Goal: Information Seeking & Learning: Learn about a topic

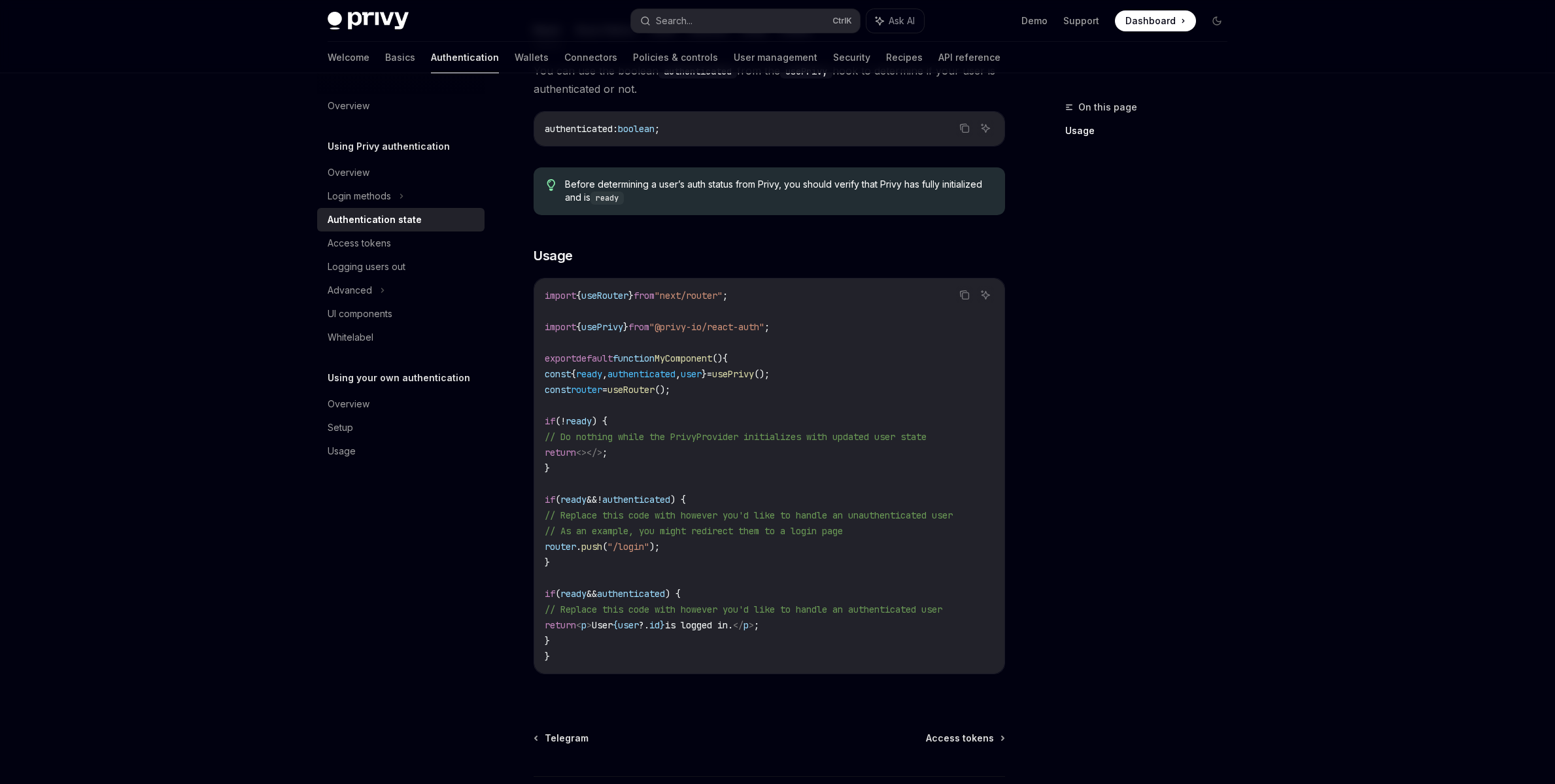
scroll to position [327, 0]
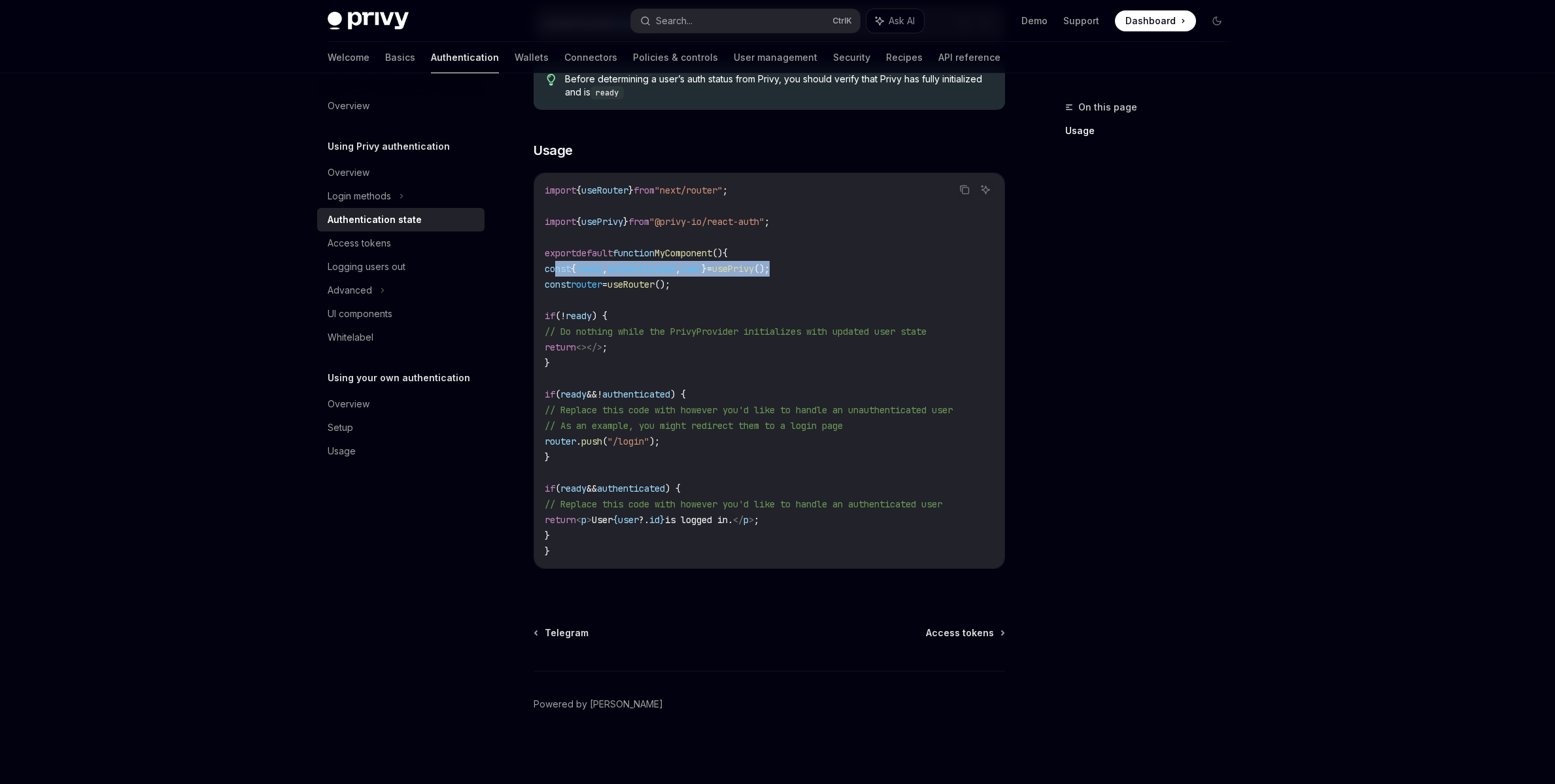
drag, startPoint x: 830, startPoint y: 264, endPoint x: 554, endPoint y: 261, distance: 276.0
click at [554, 261] on code "import { useRouter } from "next/router" ; import { usePrivy } from "@privy-io/r…" at bounding box center [769, 371] width 449 height 376
click at [672, 263] on span "authenticated" at bounding box center [641, 268] width 68 height 11
click at [712, 247] on span "MyComponent" at bounding box center [683, 253] width 57 height 11
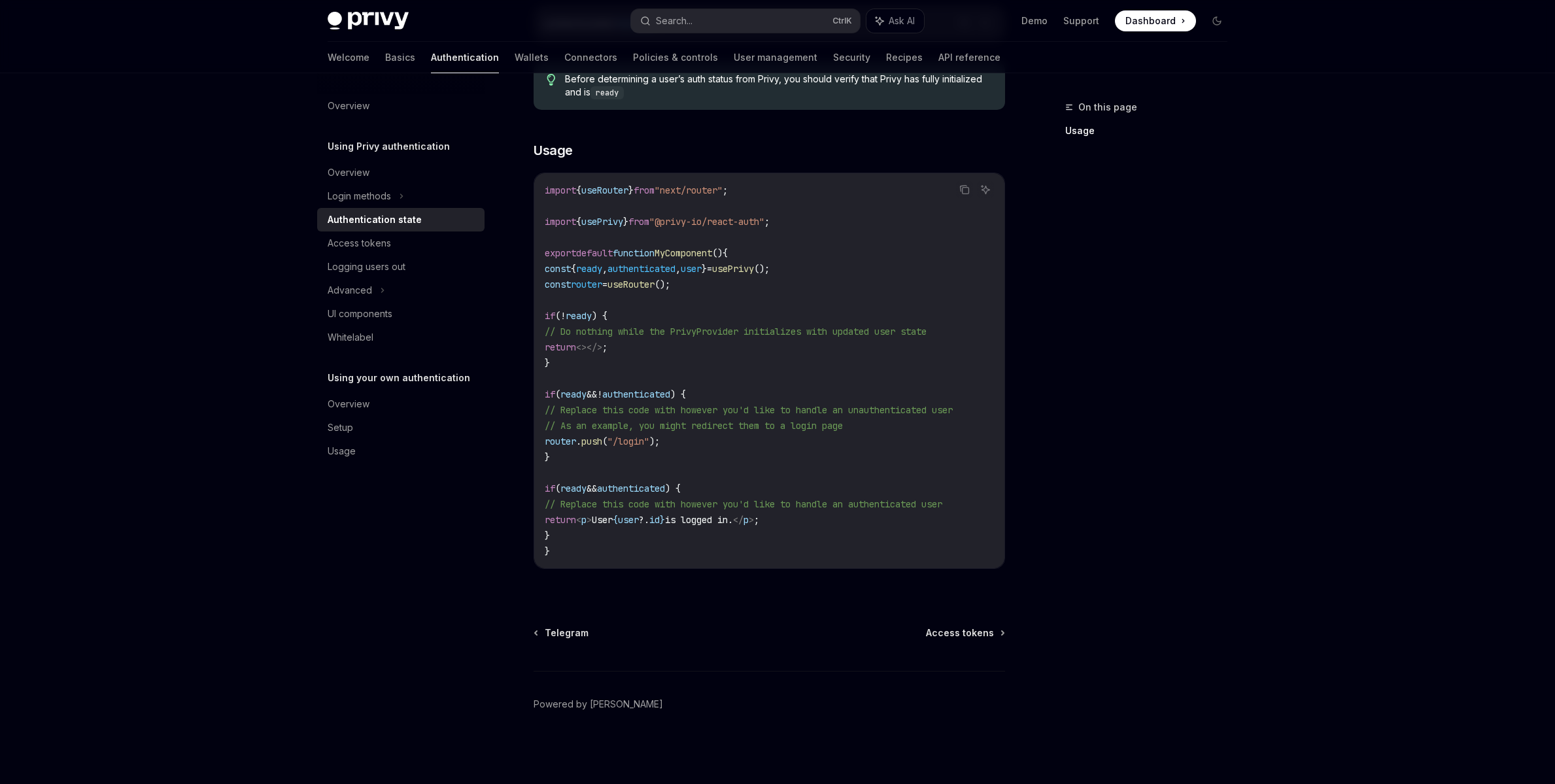
click at [712, 247] on span "MyComponent" at bounding box center [683, 253] width 57 height 11
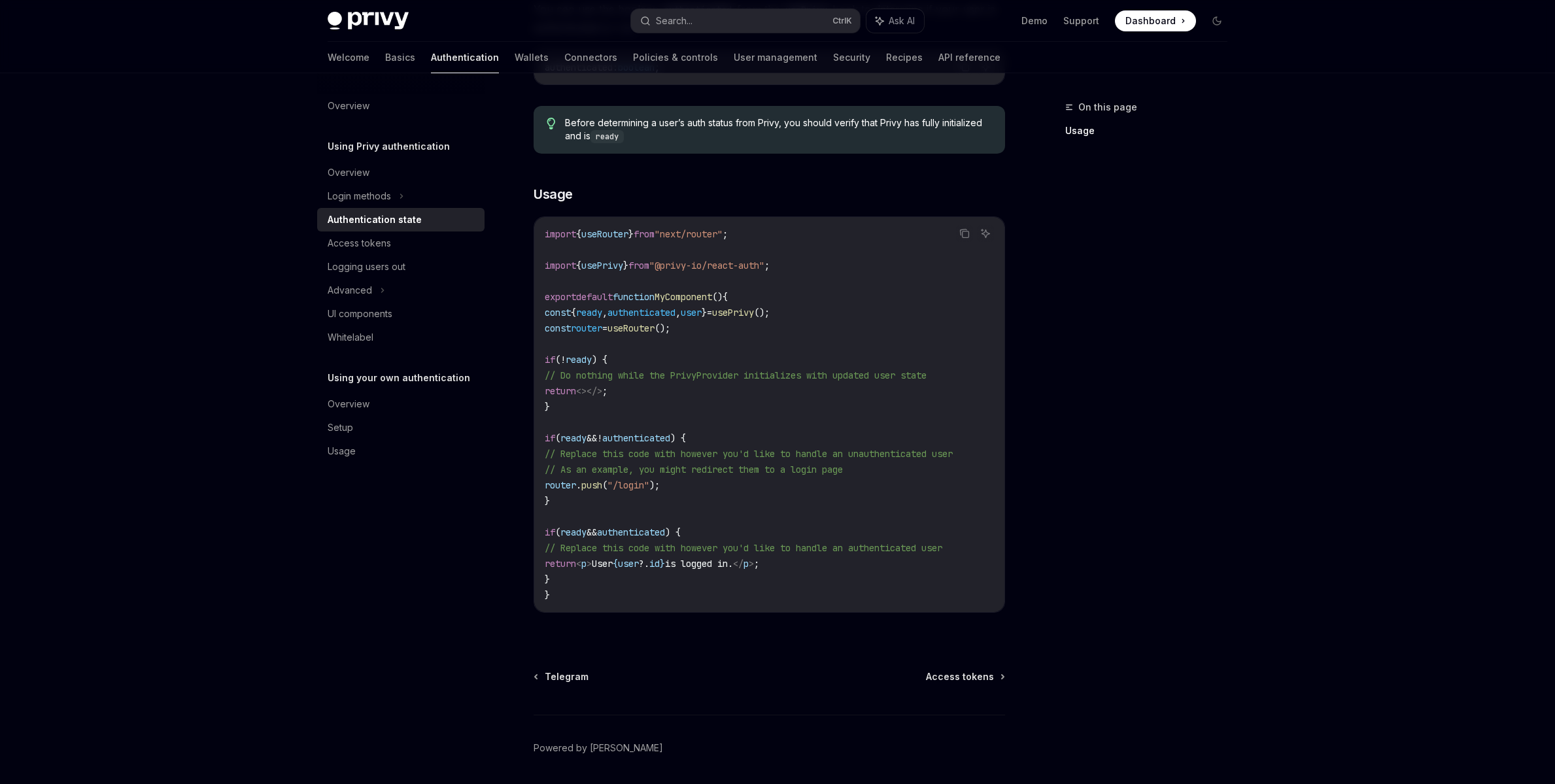
scroll to position [262, 0]
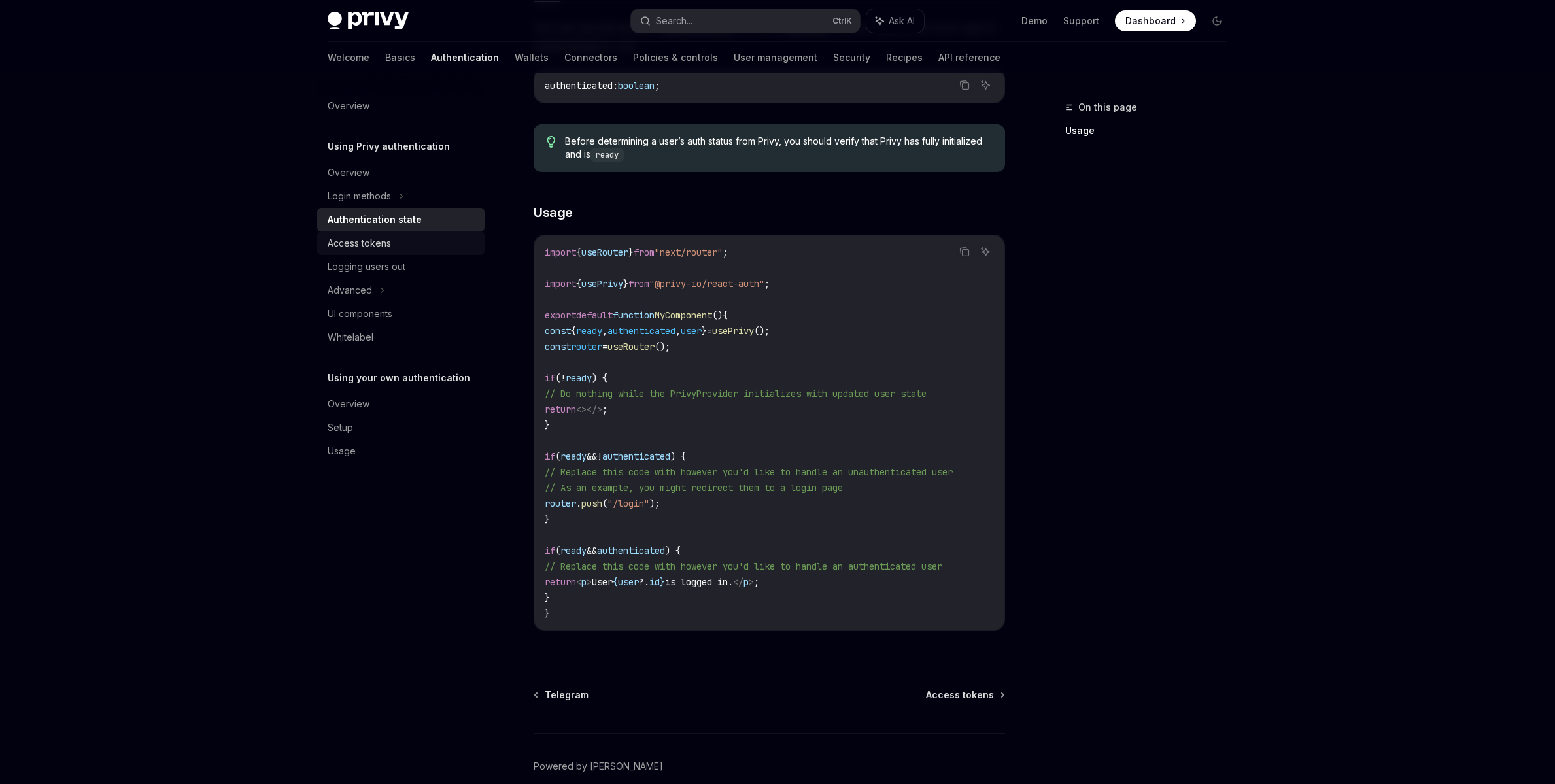
click at [380, 250] on div "Access tokens" at bounding box center [359, 243] width 63 height 15
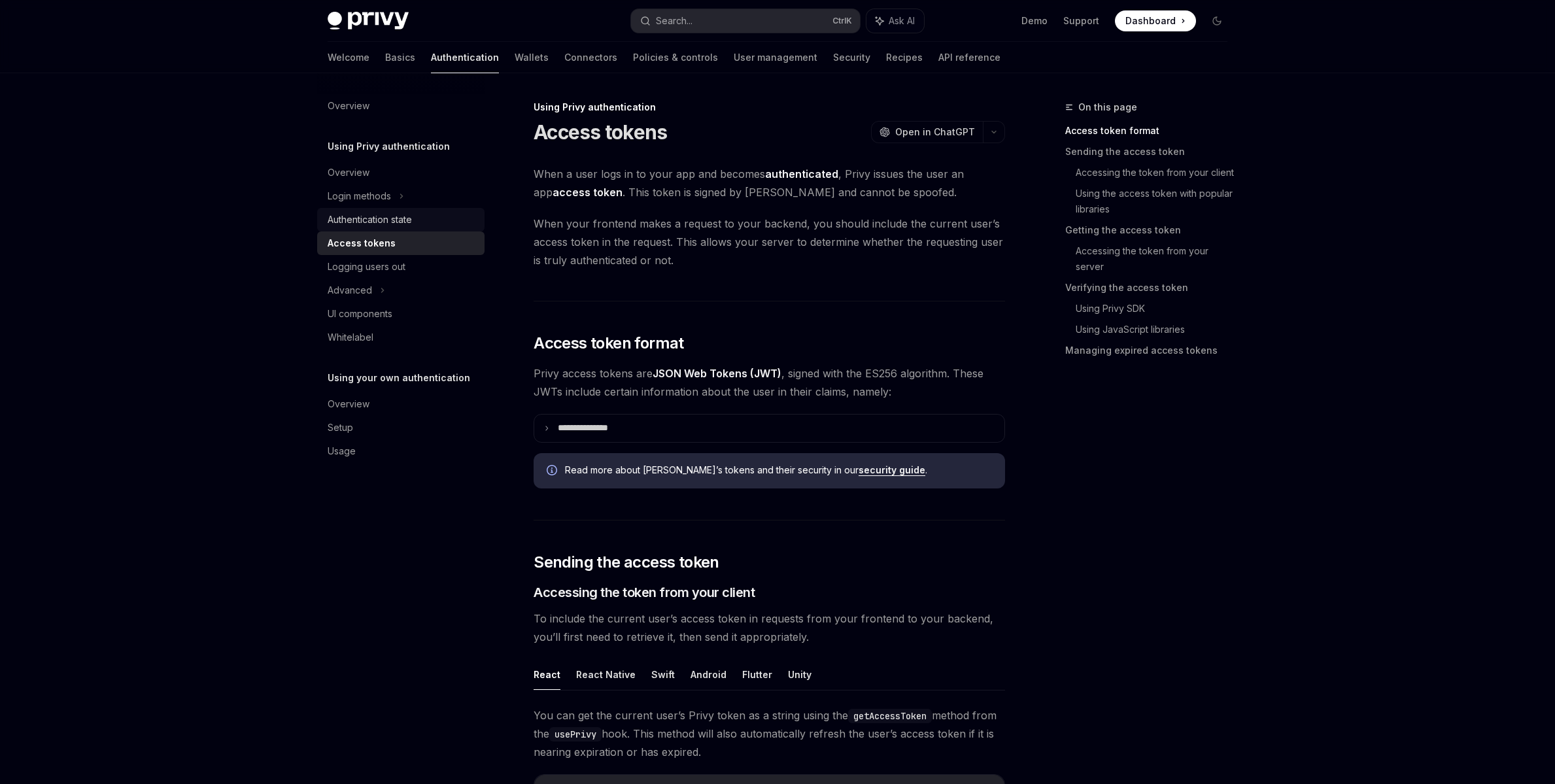
click at [396, 222] on div "Authentication state" at bounding box center [370, 220] width 84 height 15
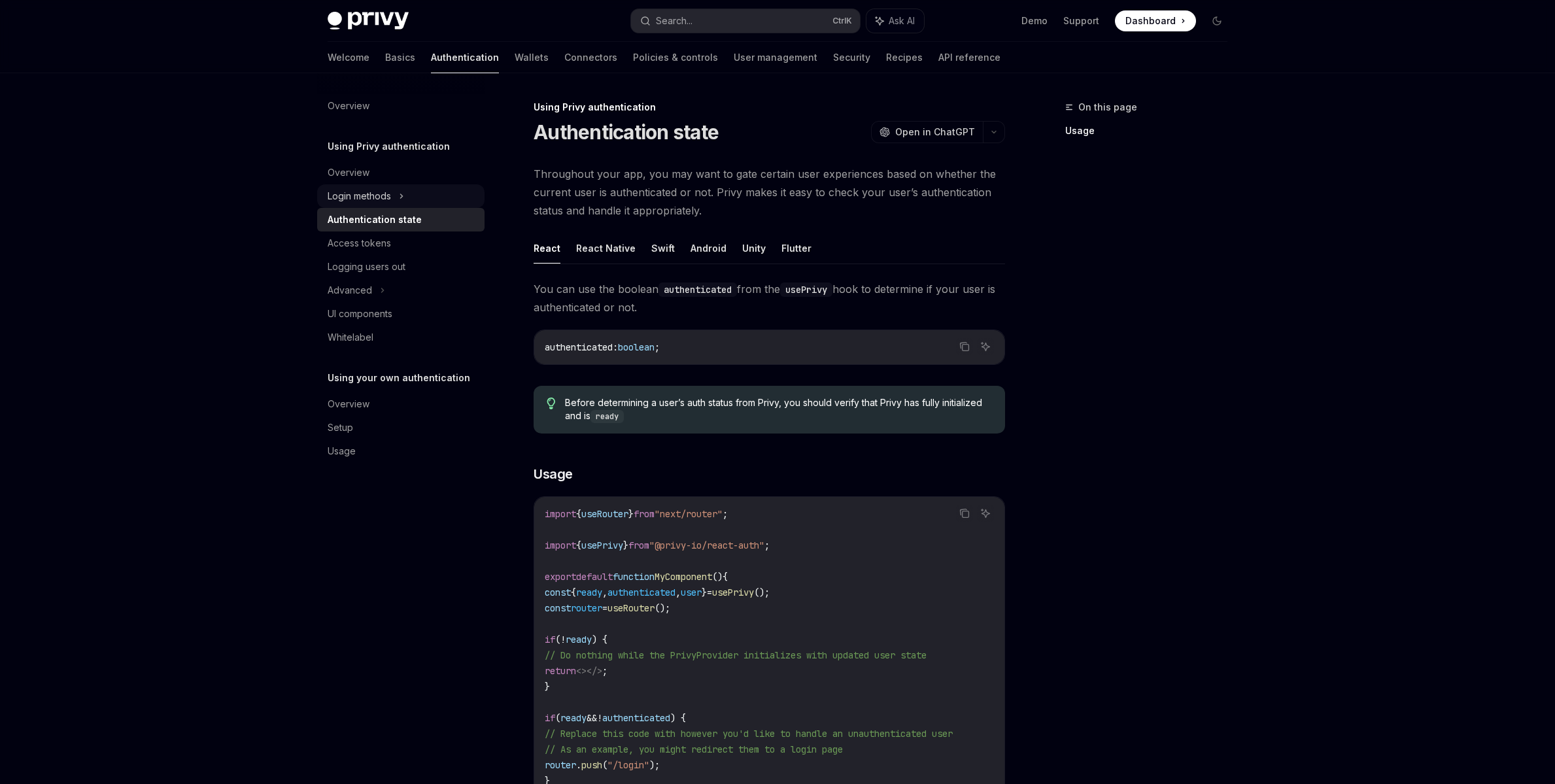
click at [374, 198] on div "Login methods" at bounding box center [359, 196] width 63 height 15
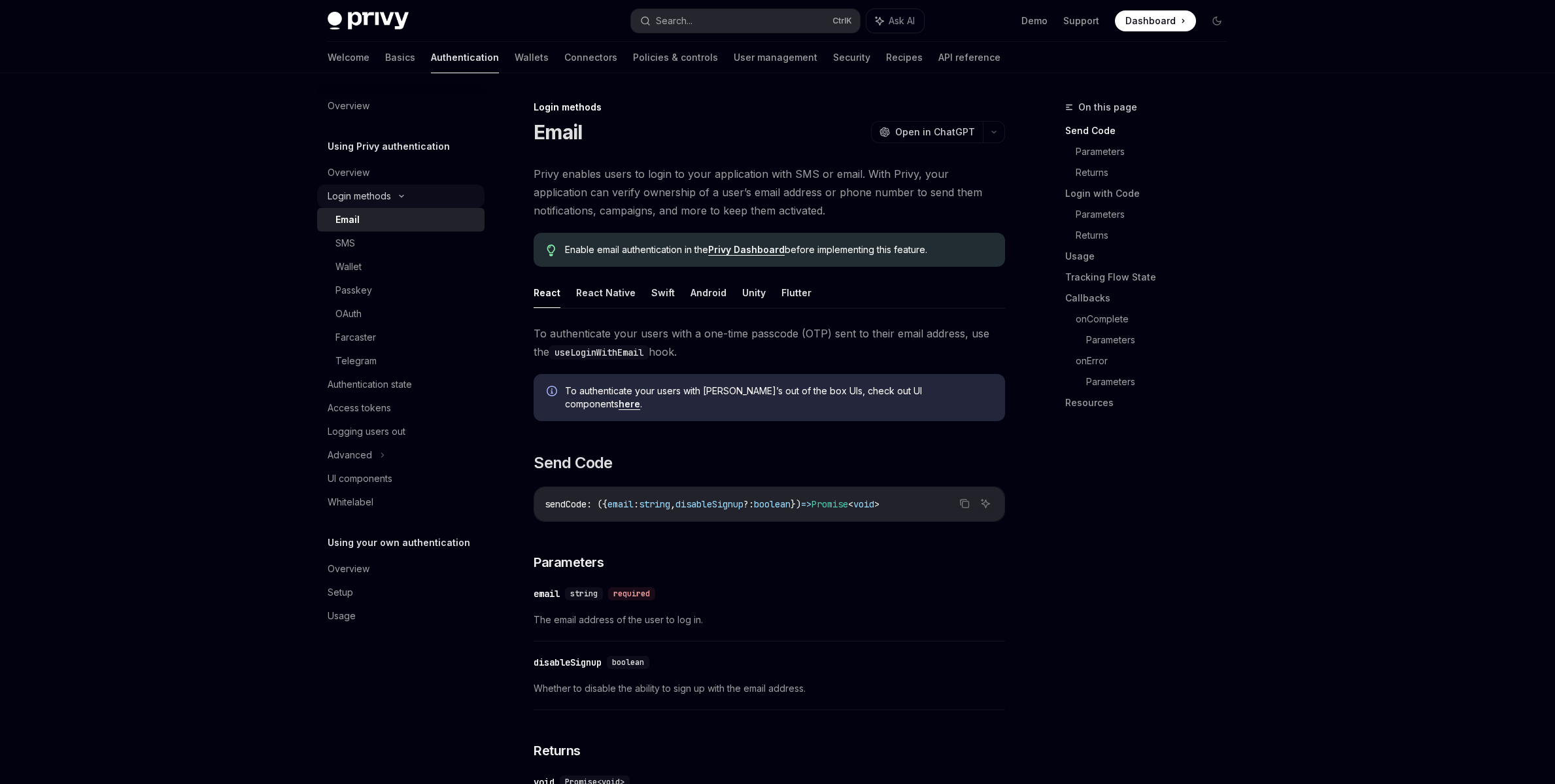
click at [392, 201] on div "Login methods" at bounding box center [400, 196] width 167 height 24
click at [401, 222] on div "Authentication state" at bounding box center [370, 220] width 84 height 15
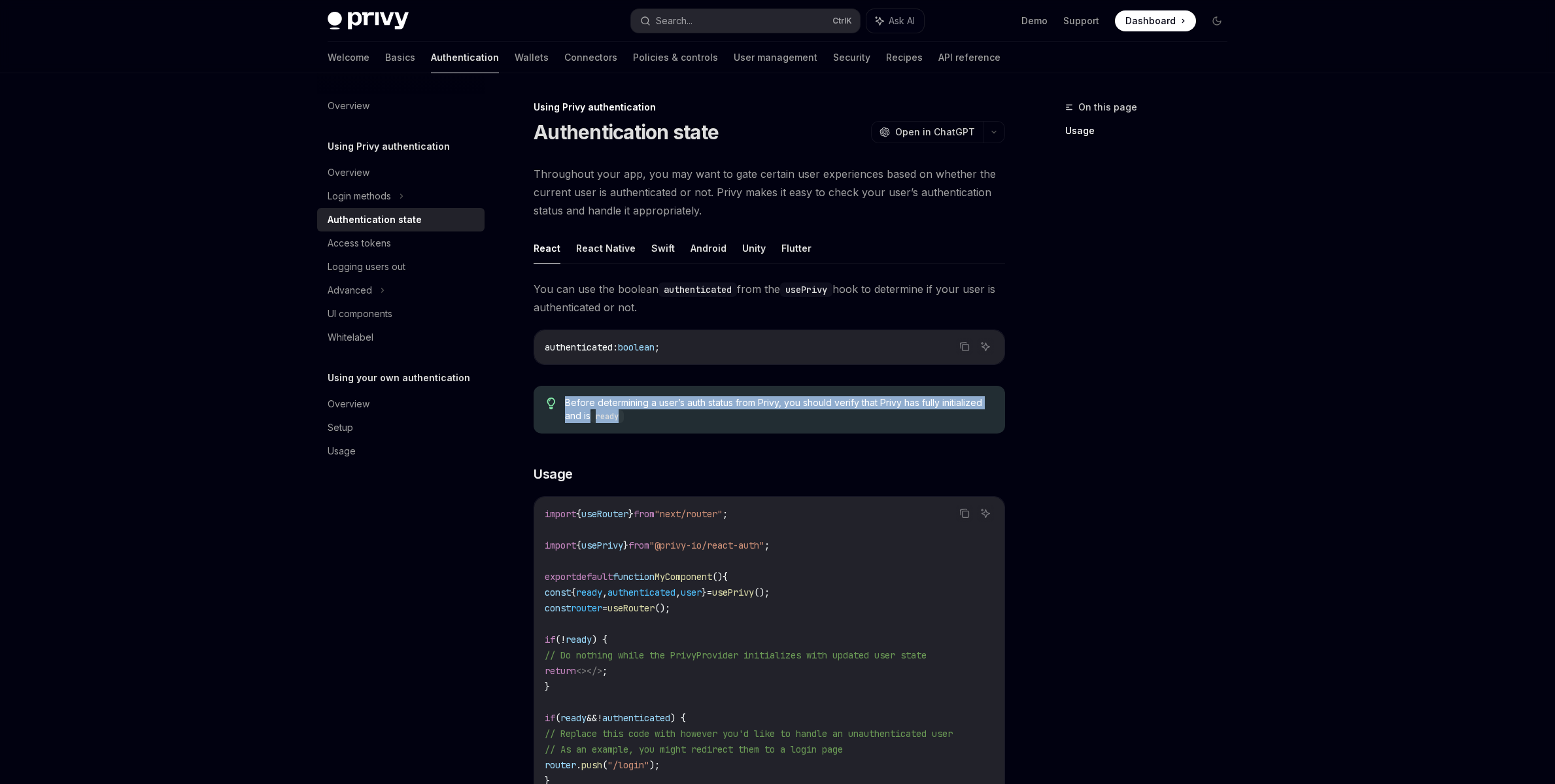
drag, startPoint x: 639, startPoint y: 416, endPoint x: 558, endPoint y: 405, distance: 81.7
click at [558, 405] on div "Before determining a user’s auth status from Privy, you should verify that Priv…" at bounding box center [770, 410] width 472 height 48
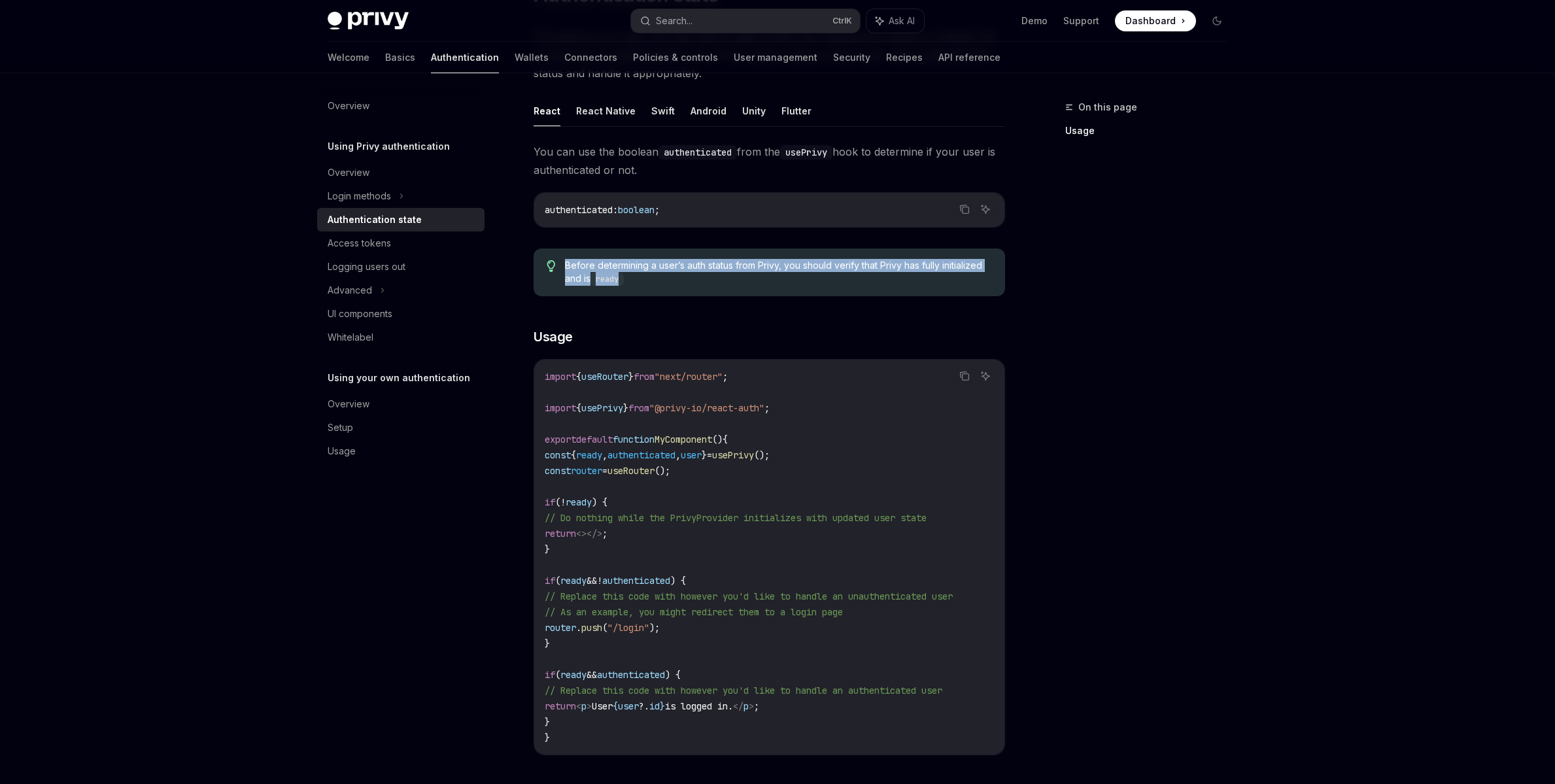
scroll to position [196, 0]
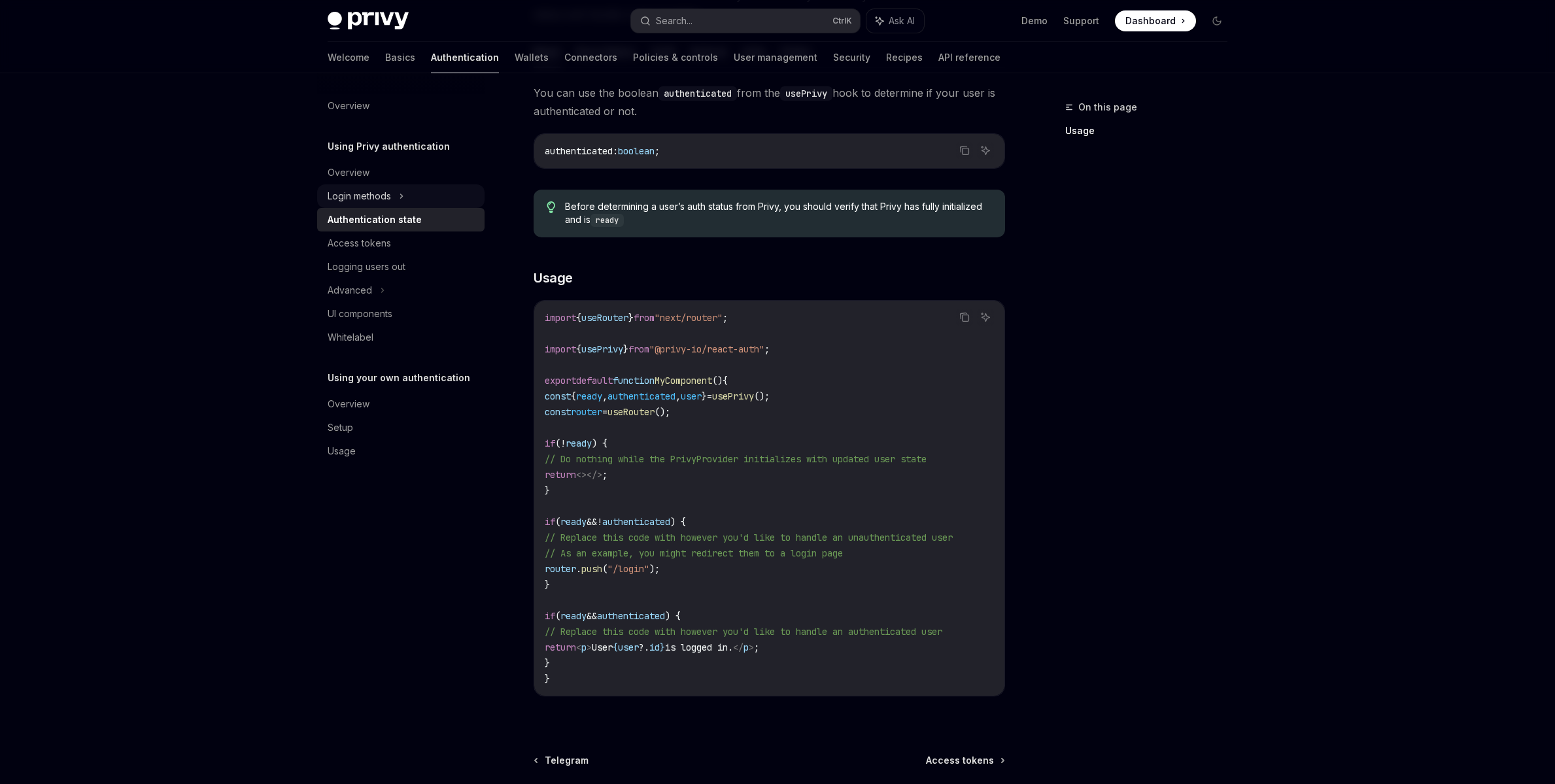
click at [365, 196] on div "Login methods" at bounding box center [359, 196] width 63 height 15
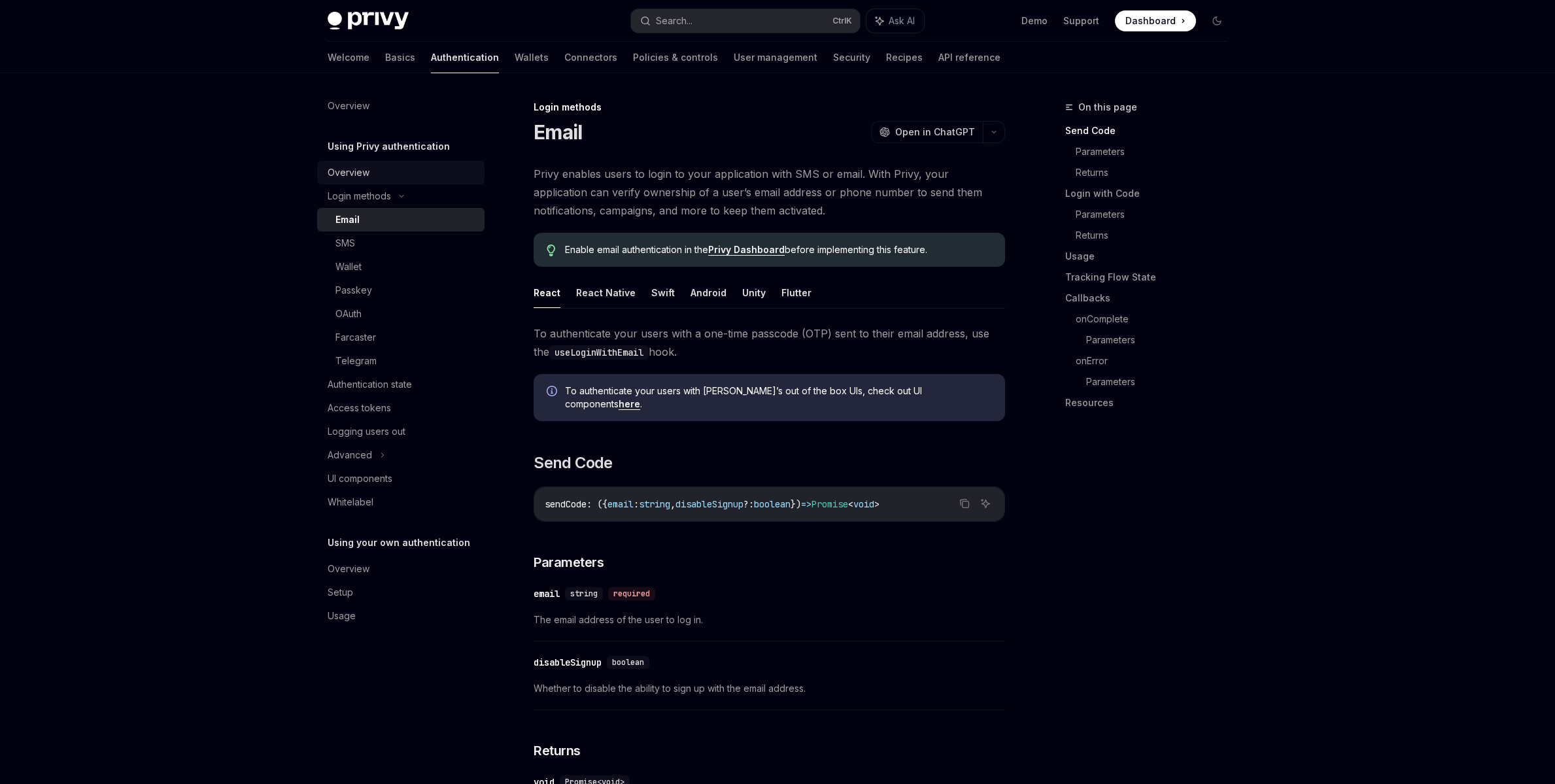
click at [361, 169] on div "Overview" at bounding box center [349, 172] width 42 height 15
type textarea "*"
